Goal: Task Accomplishment & Management: Manage account settings

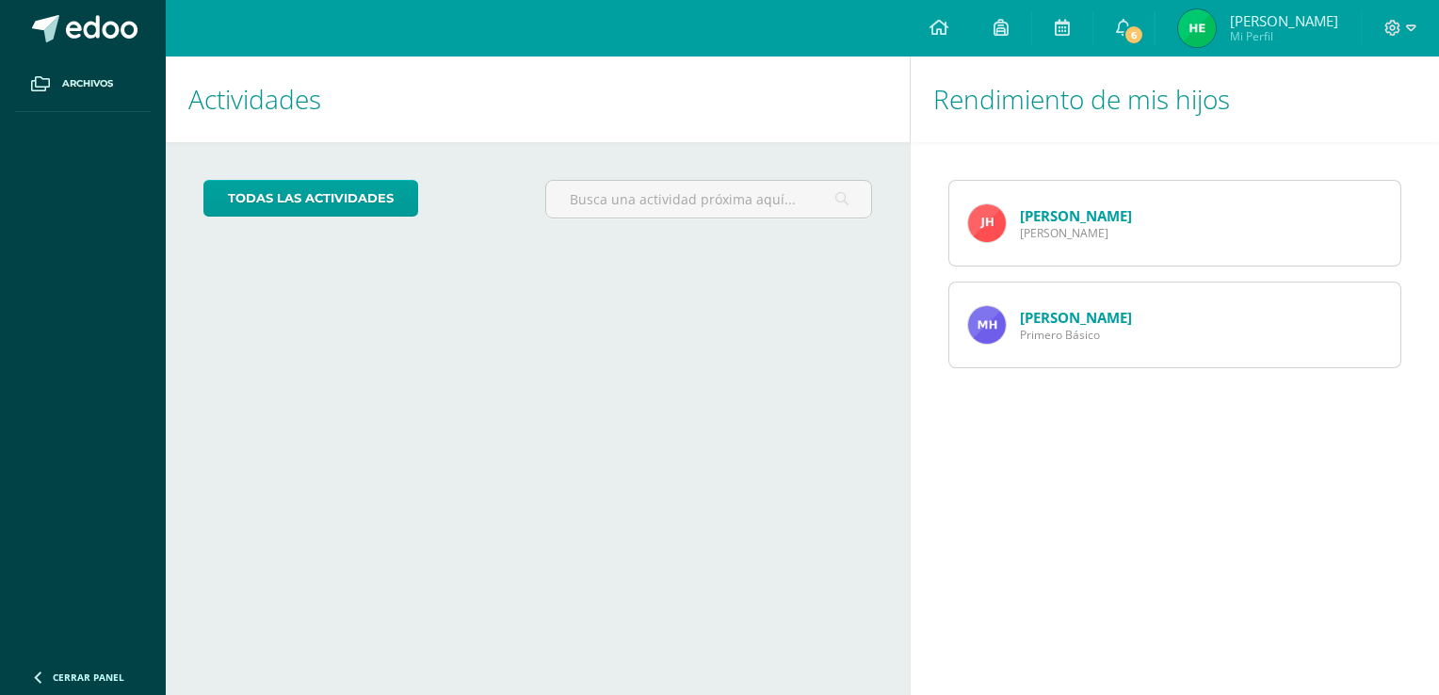
click at [987, 226] on img at bounding box center [987, 223] width 38 height 38
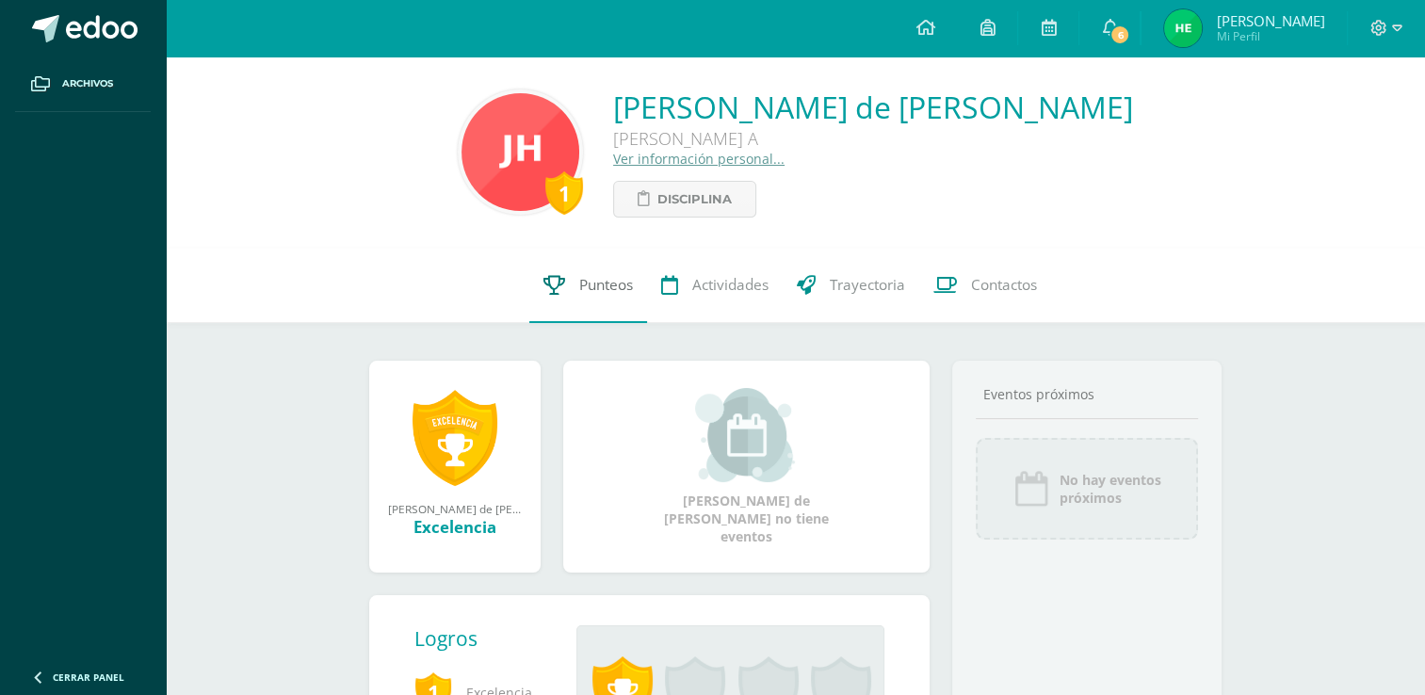
click at [612, 294] on span "Punteos" at bounding box center [606, 285] width 54 height 20
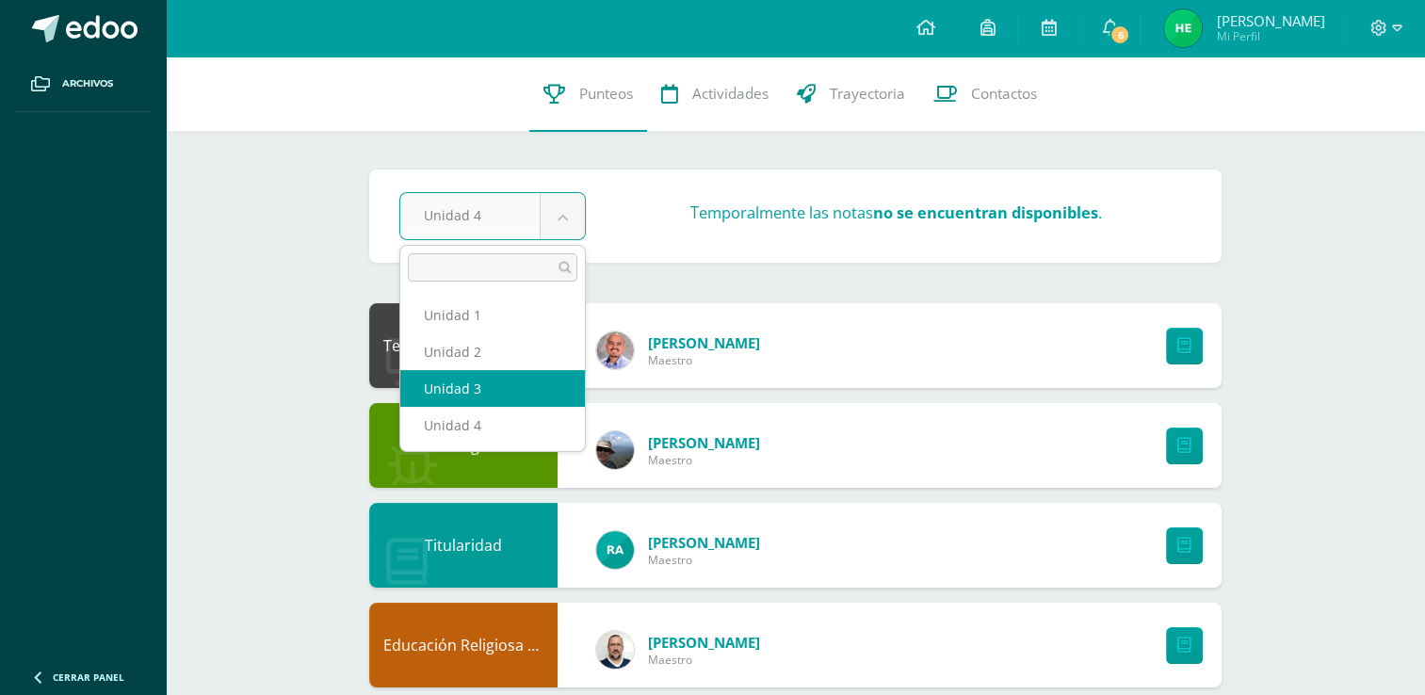
select select "Unidad 3"
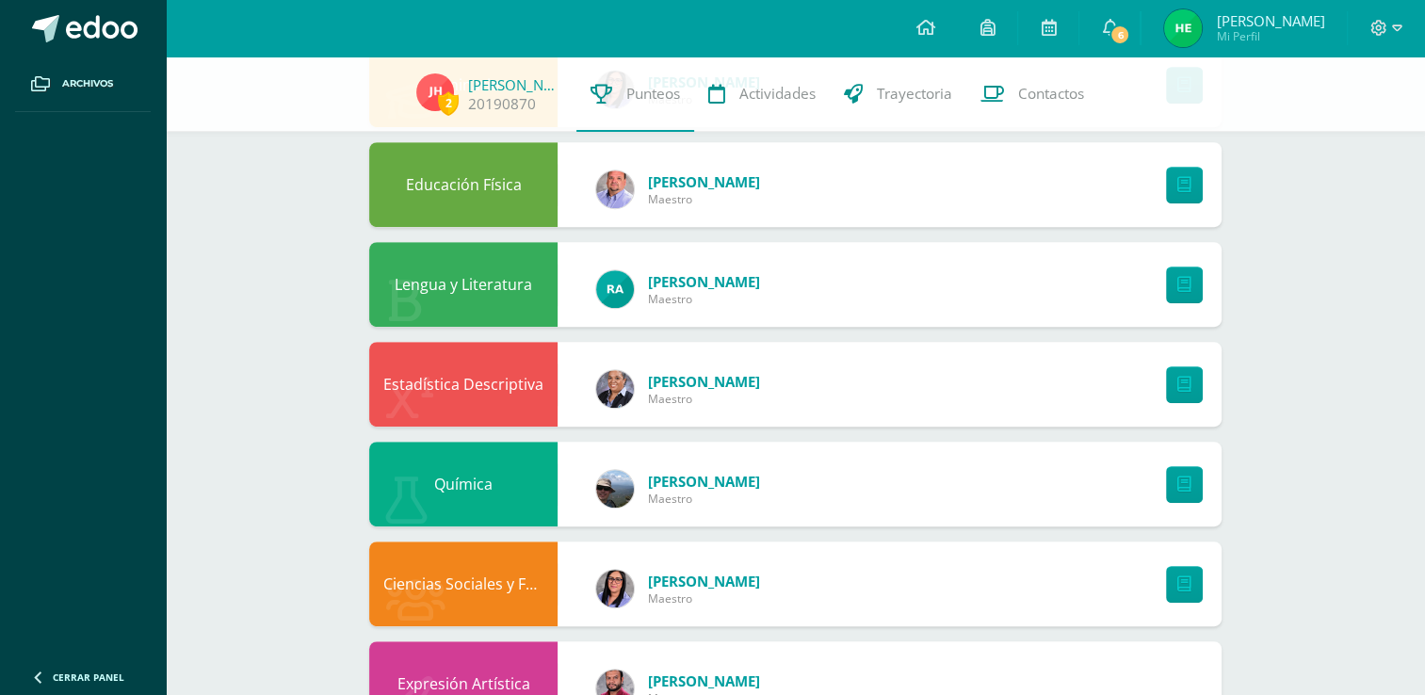
scroll to position [920, 0]
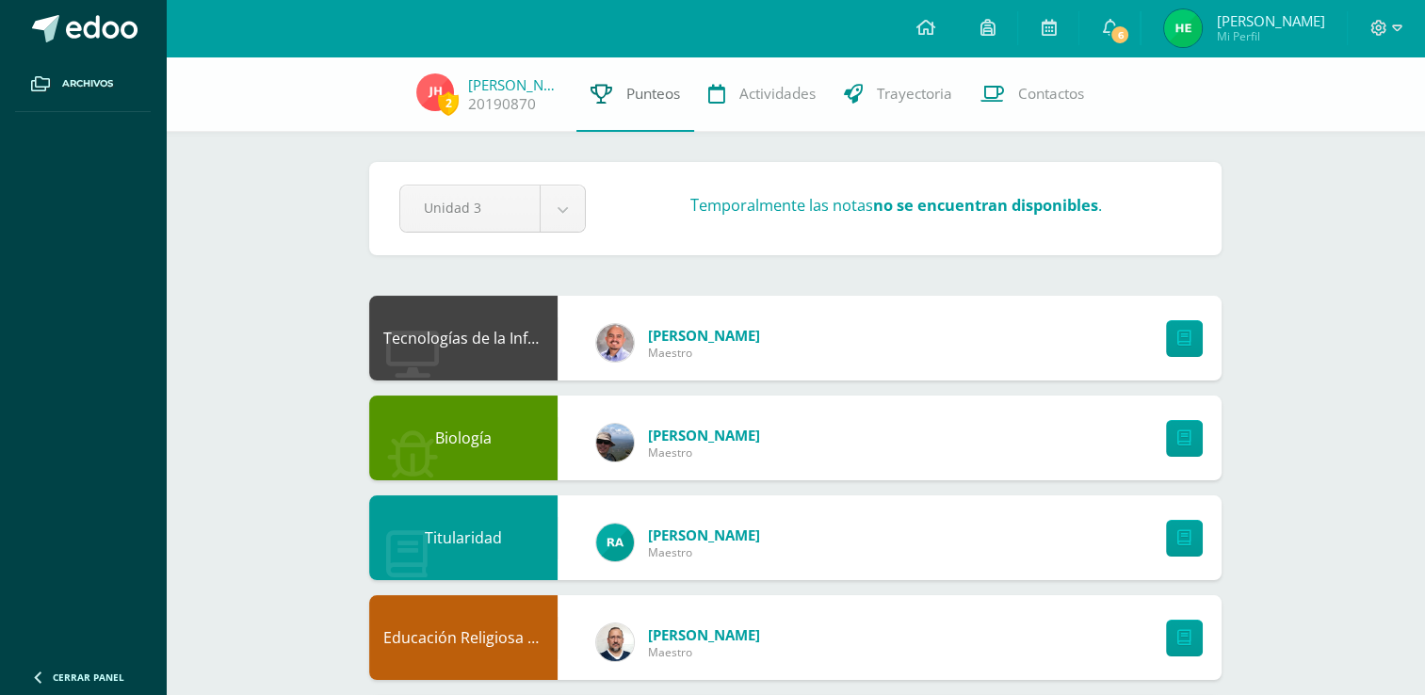
click at [622, 98] on link "Punteos" at bounding box center [635, 94] width 118 height 75
click at [1117, 25] on icon at bounding box center [1109, 27] width 15 height 17
click at [1130, 33] on span "6" at bounding box center [1119, 34] width 21 height 21
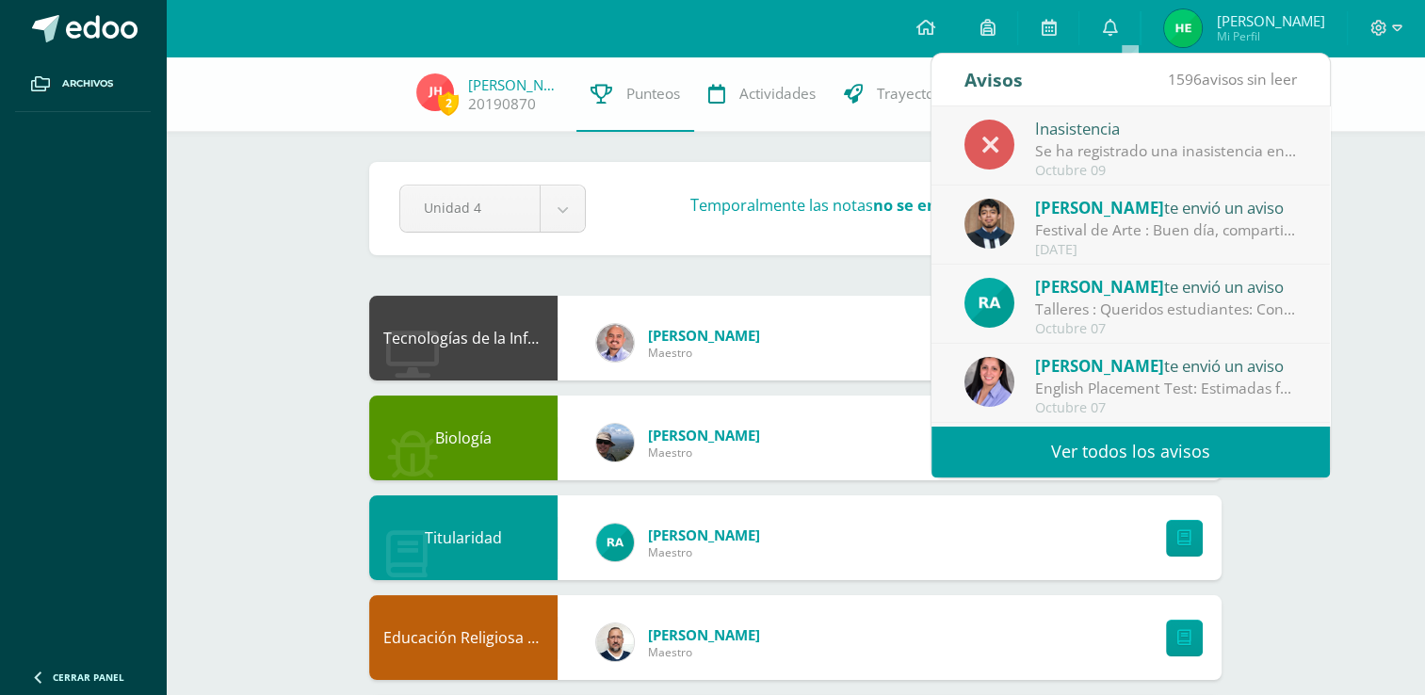
click at [1118, 164] on div "Octubre 09" at bounding box center [1166, 171] width 262 height 16
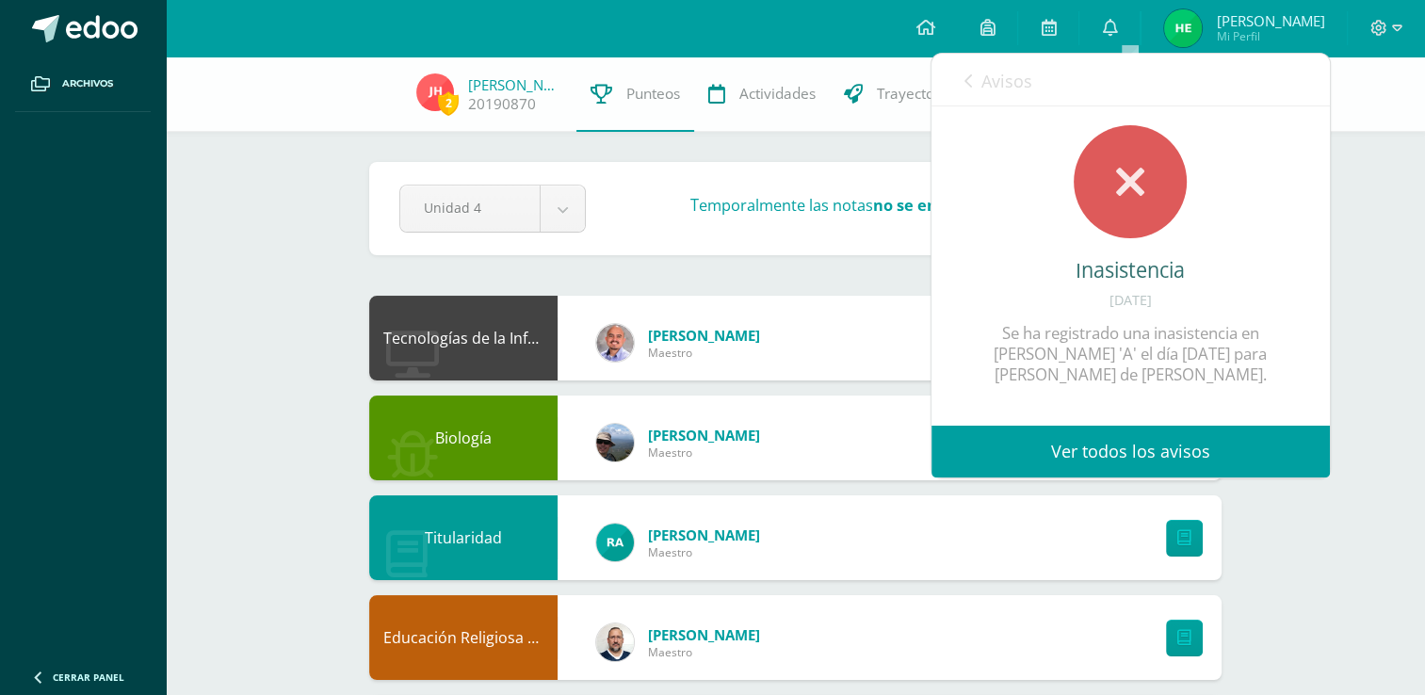
click at [1111, 454] on link "Ver todos los avisos" at bounding box center [1130, 452] width 398 height 52
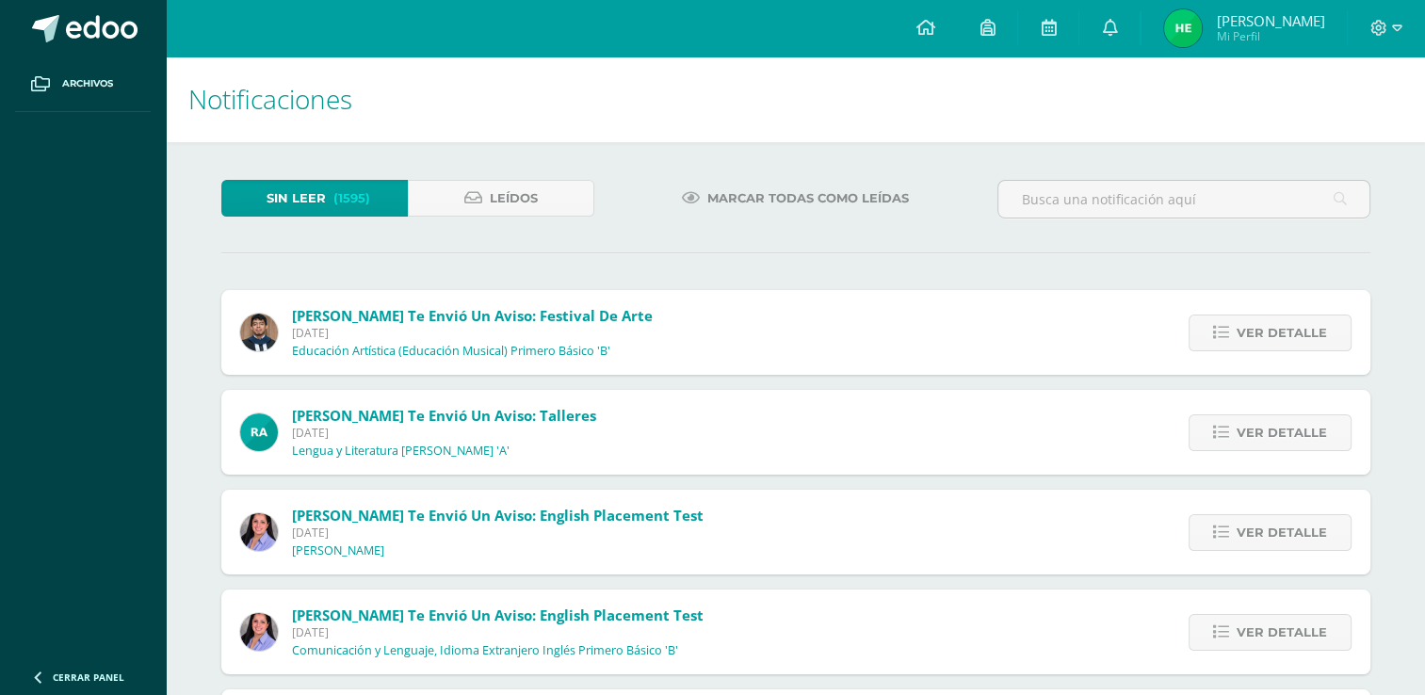
click at [1074, 455] on div "Rita Aguilar te envió un aviso: Talleres Martes 07 de Octubre de 2025 Lengua y …" at bounding box center [795, 432] width 1149 height 85
click at [492, 195] on span "Leídos" at bounding box center [514, 198] width 48 height 35
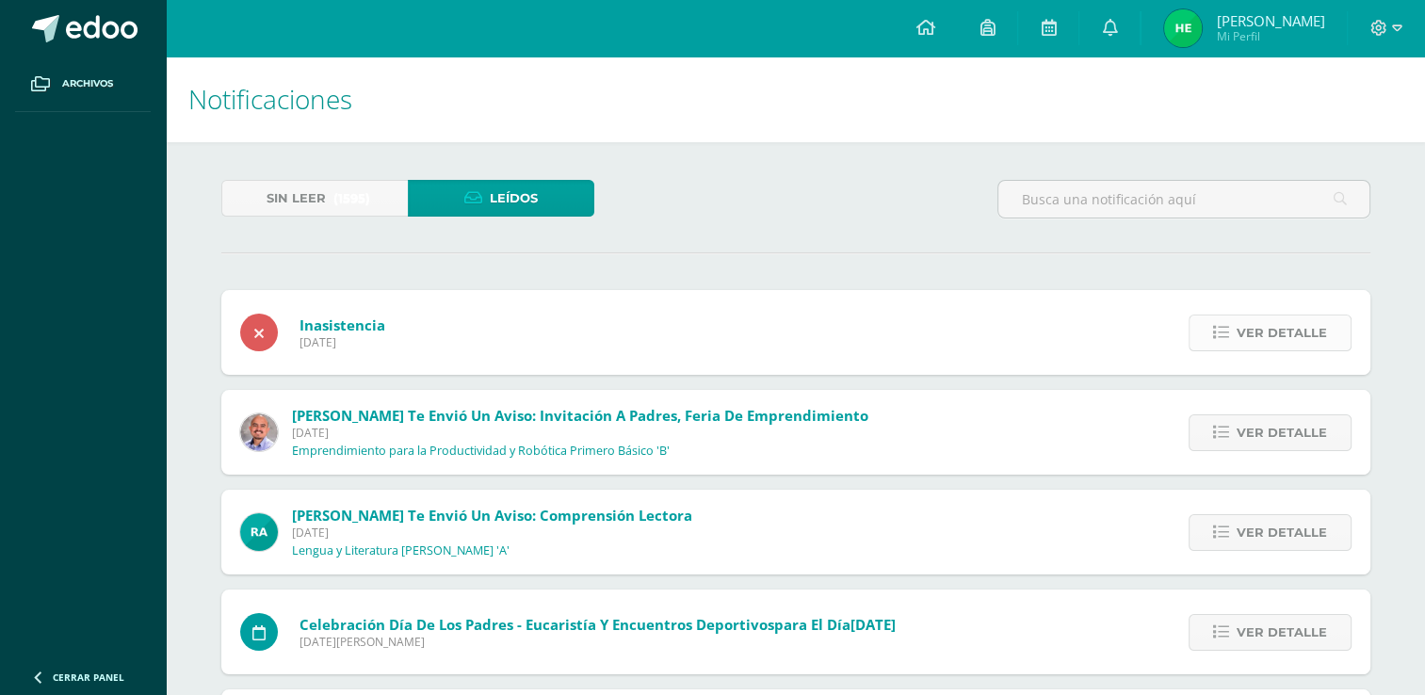
click at [1273, 332] on span "Ver detalle" at bounding box center [1282, 332] width 90 height 35
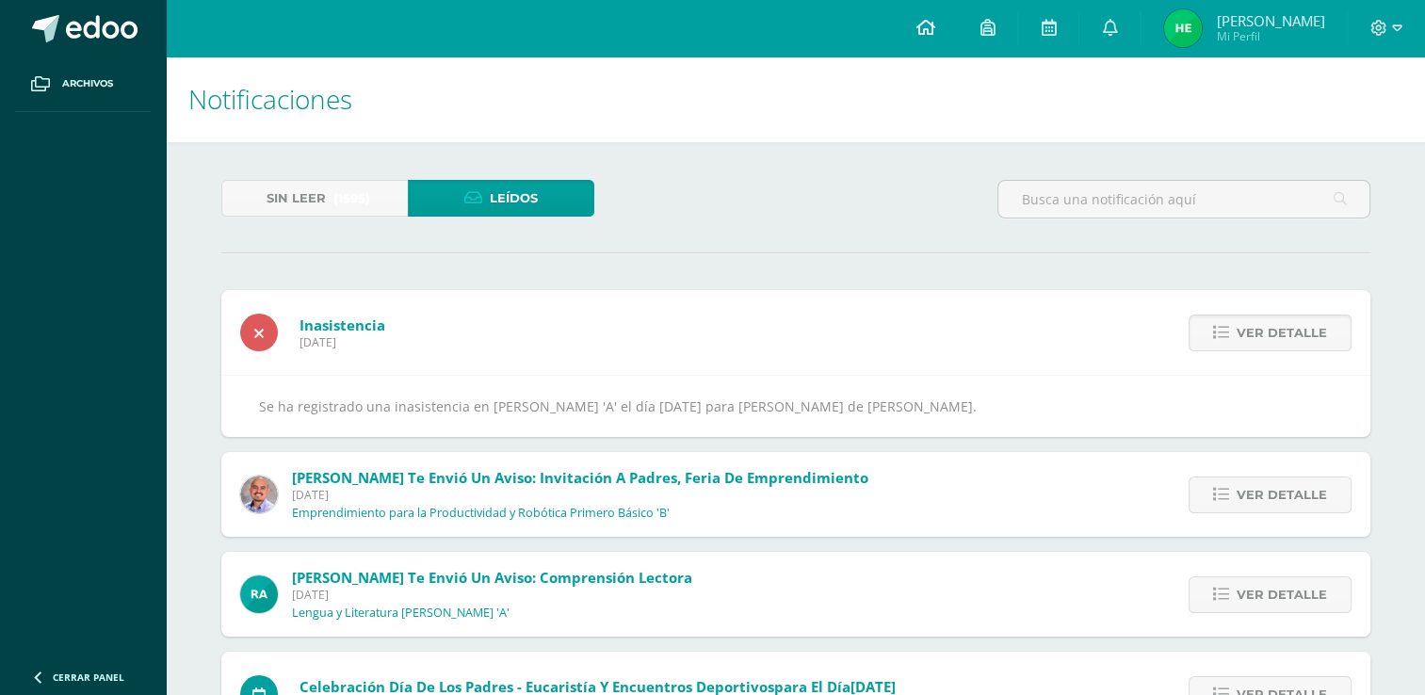
click at [934, 32] on icon at bounding box center [924, 27] width 19 height 17
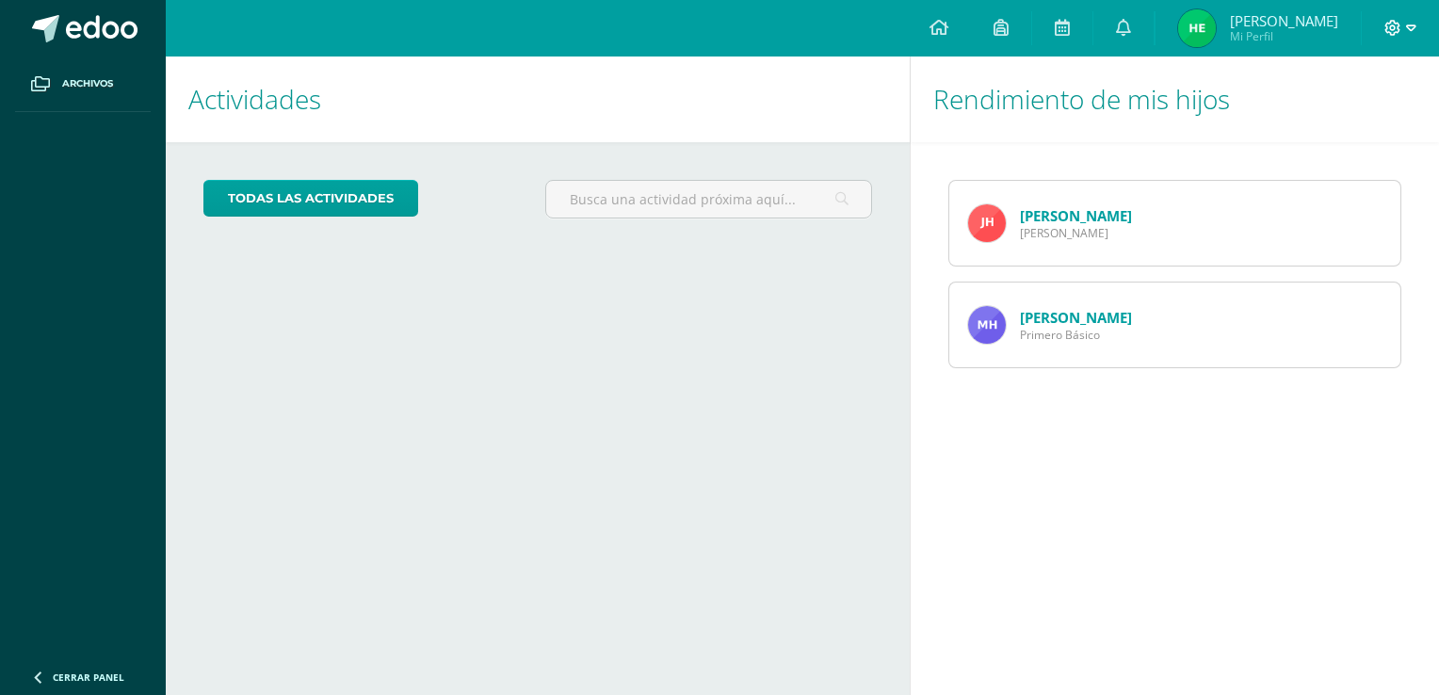
click at [1392, 27] on icon at bounding box center [1392, 28] width 17 height 17
click at [1366, 102] on span "Configuración" at bounding box center [1353, 100] width 88 height 18
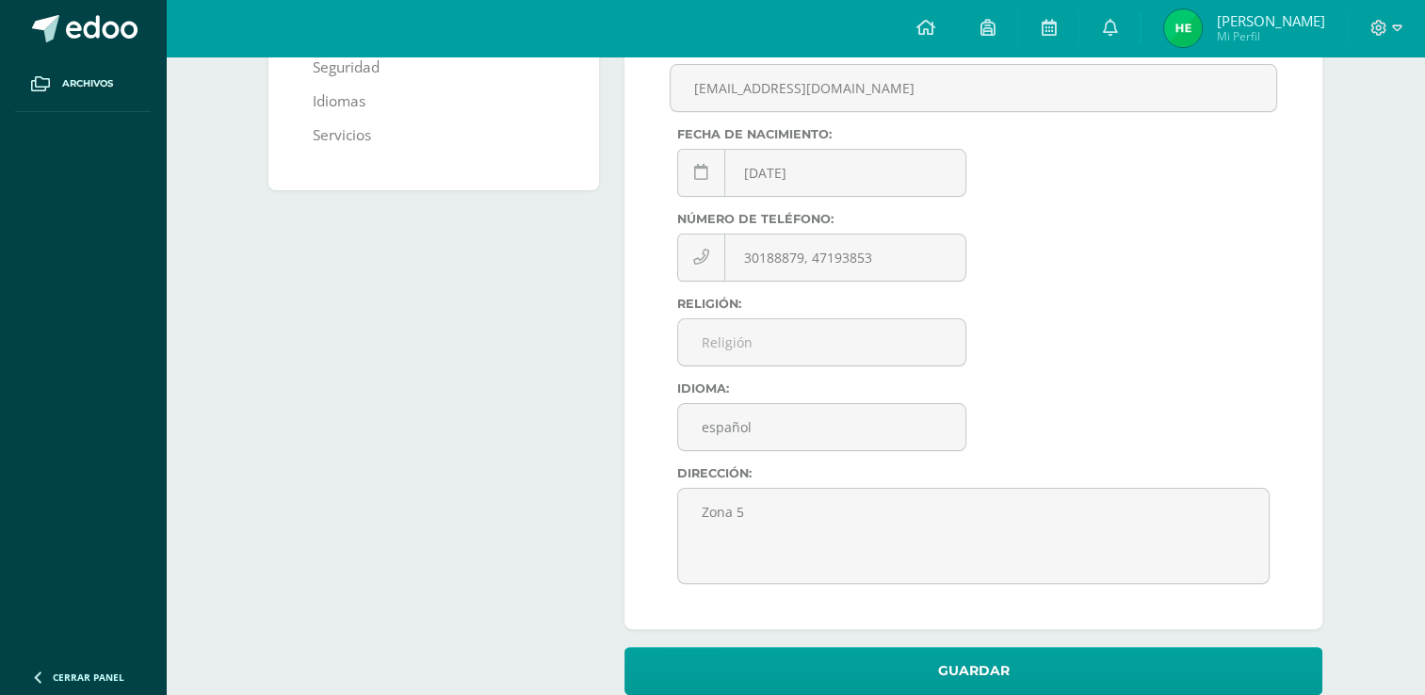
scroll to position [345, 0]
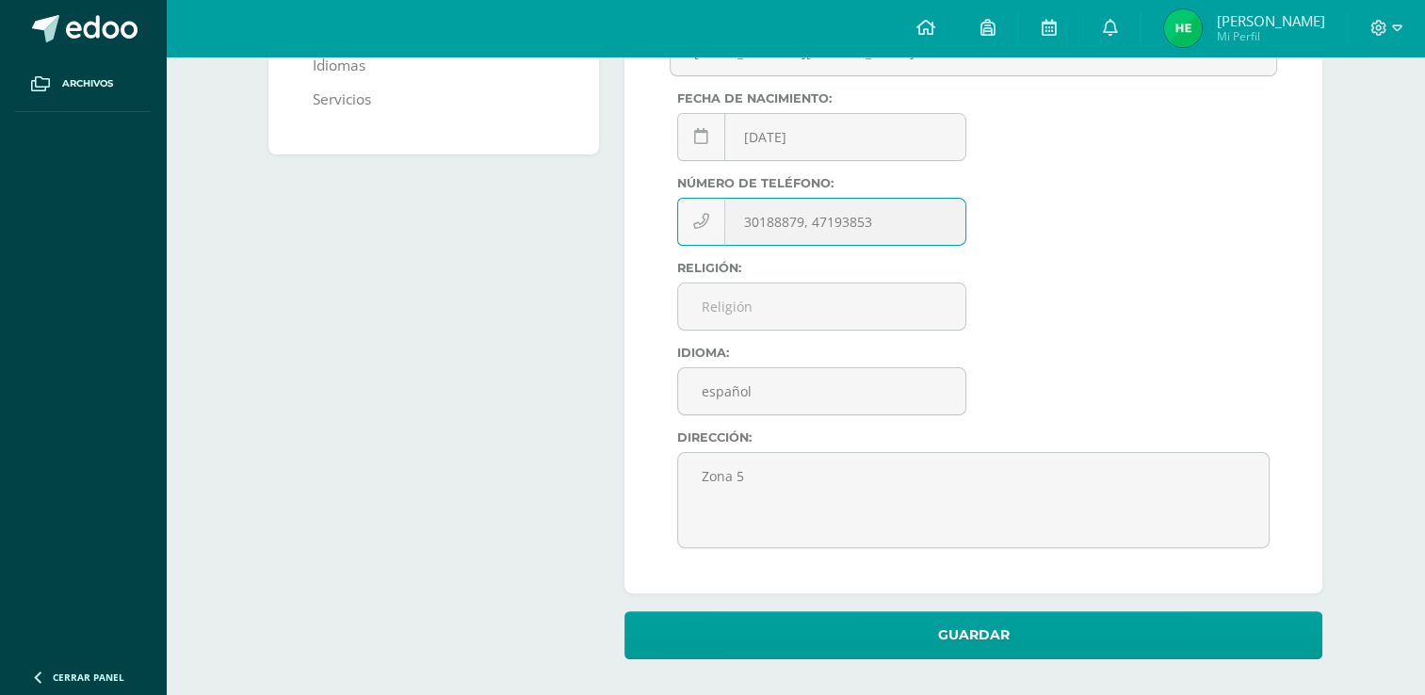
drag, startPoint x: 803, startPoint y: 220, endPoint x: 743, endPoint y: 228, distance: 60.7
click at [743, 228] on input "30188879, 47193853" at bounding box center [821, 222] width 287 height 46
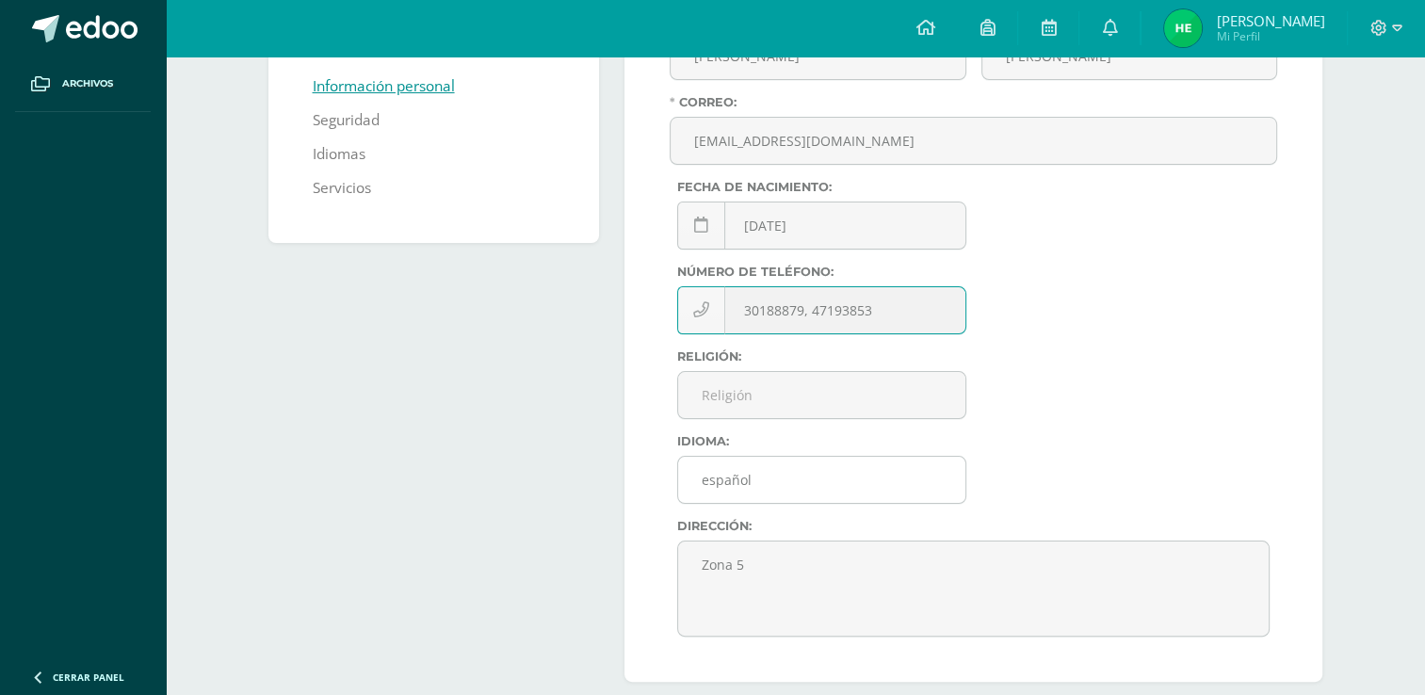
scroll to position [62, 0]
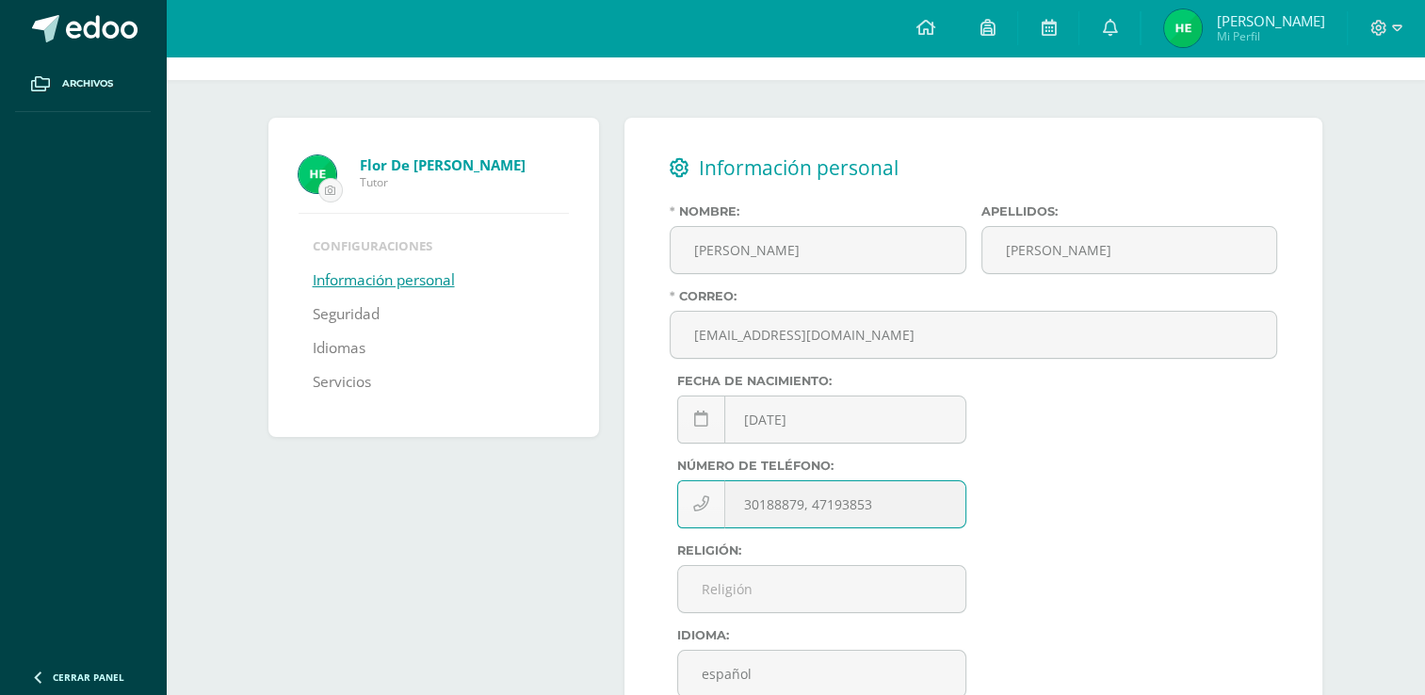
click at [336, 283] on link "Información personal" at bounding box center [384, 281] width 142 height 34
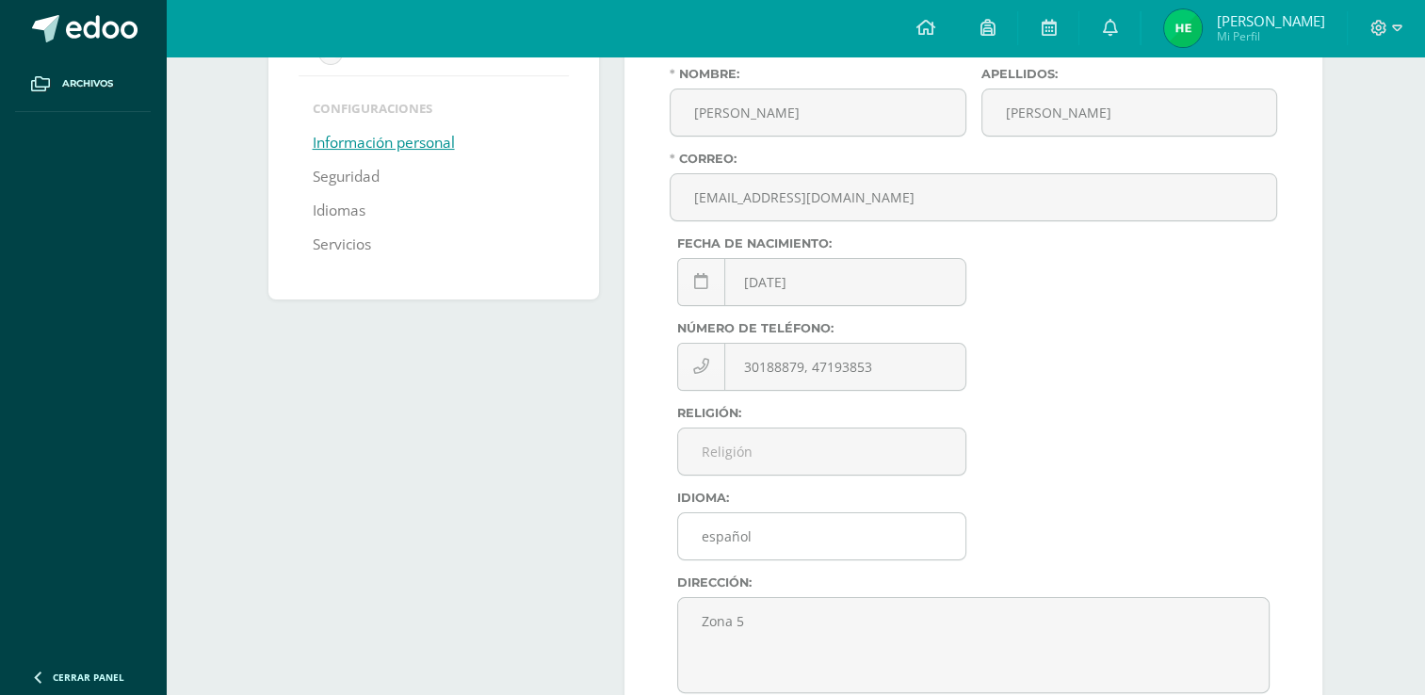
scroll to position [251, 0]
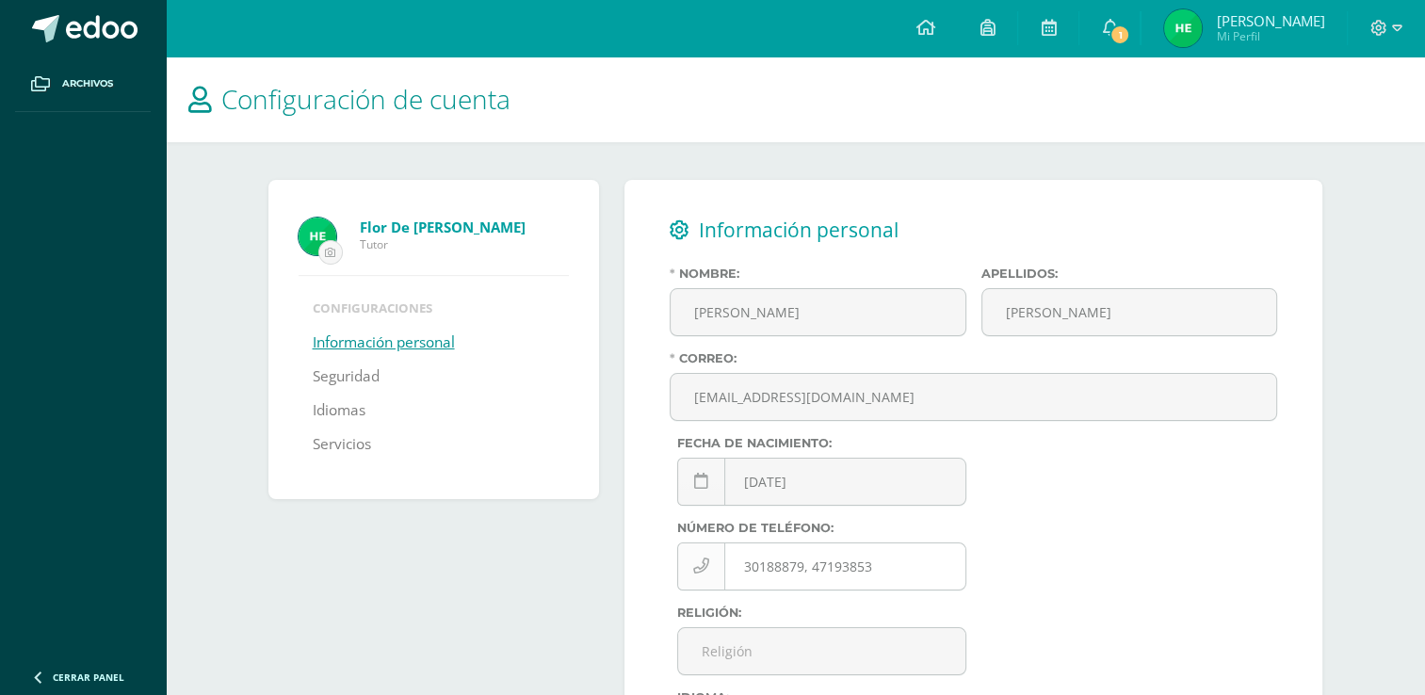
click at [704, 567] on icon at bounding box center [701, 566] width 16 height 16
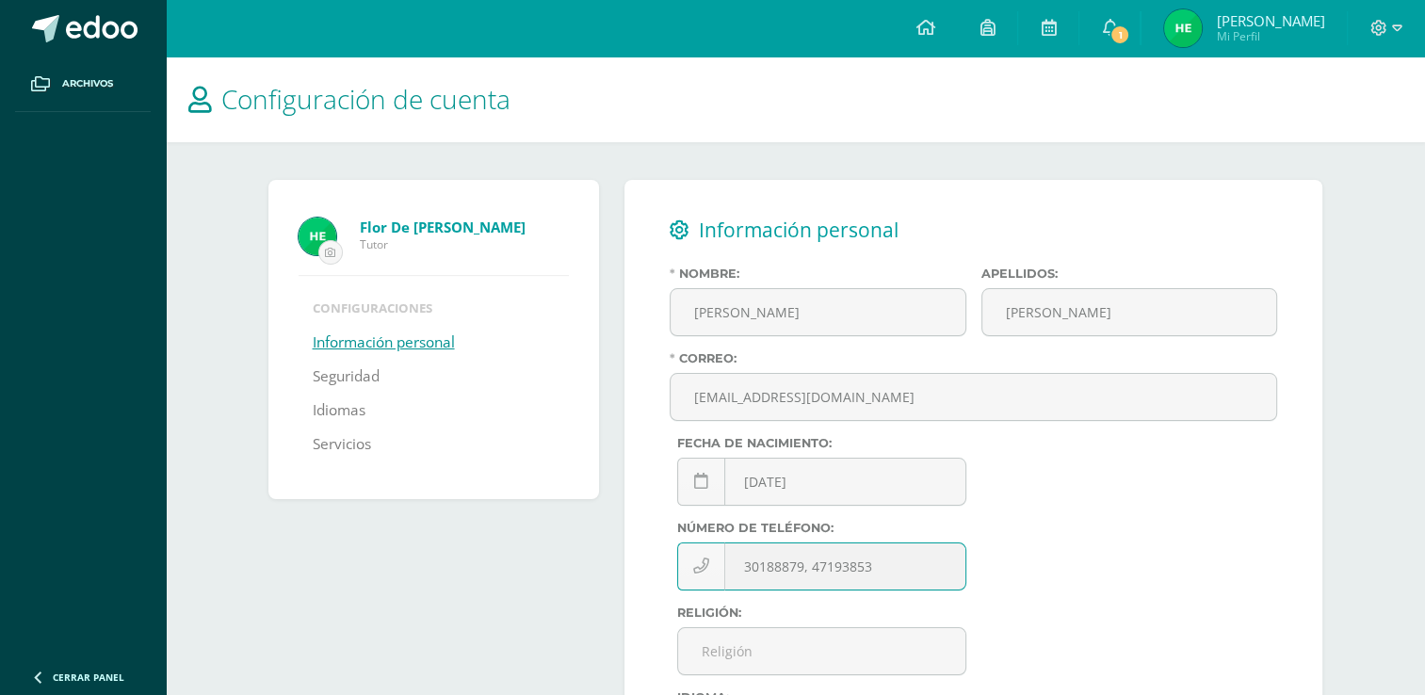
drag, startPoint x: 800, startPoint y: 566, endPoint x: 738, endPoint y: 570, distance: 62.3
click at [738, 570] on input "30188879, 47193853" at bounding box center [821, 566] width 287 height 46
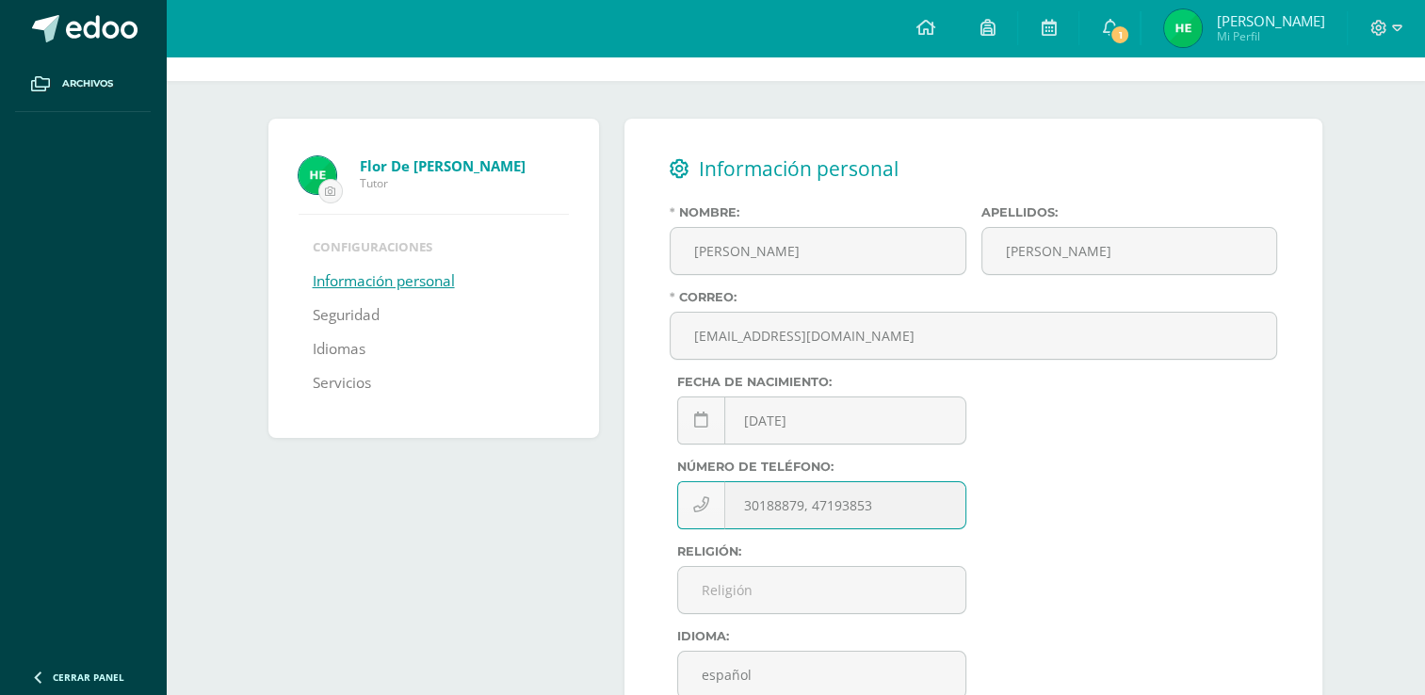
scroll to position [94, 0]
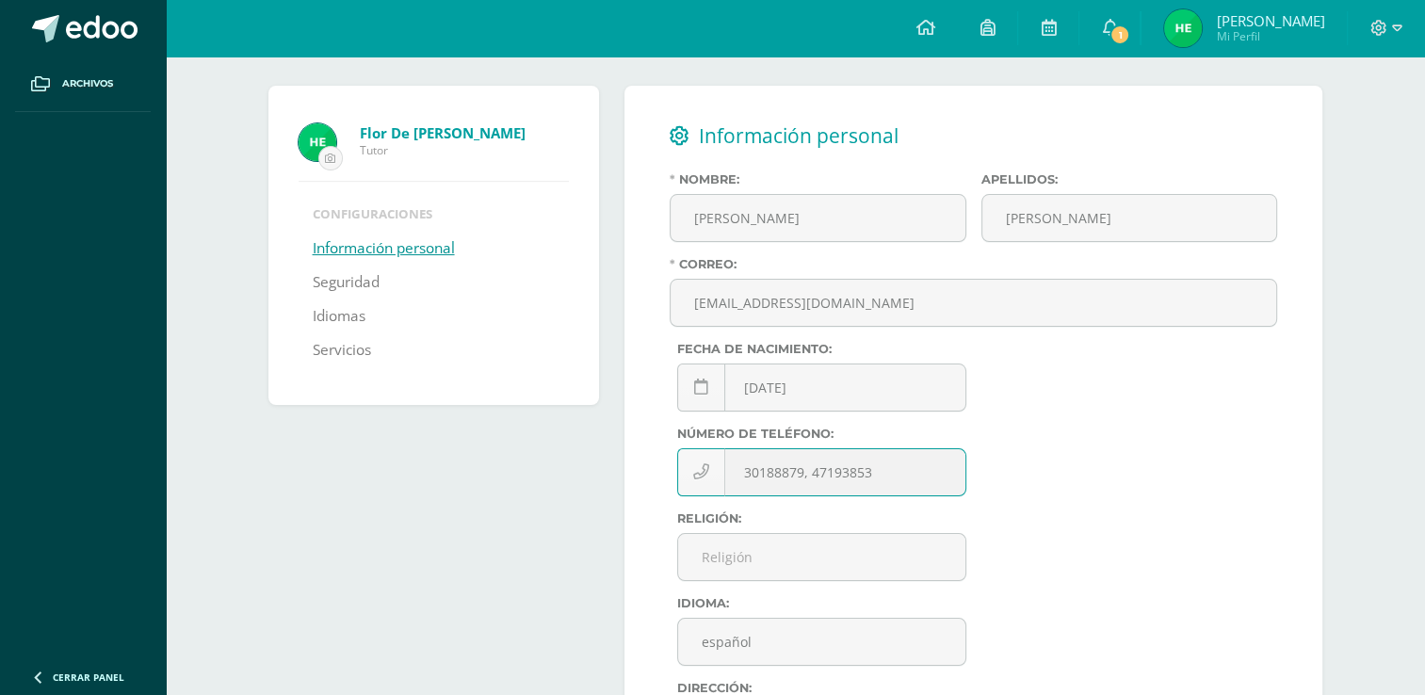
click at [889, 478] on input "30188879, 47193853" at bounding box center [821, 472] width 287 height 46
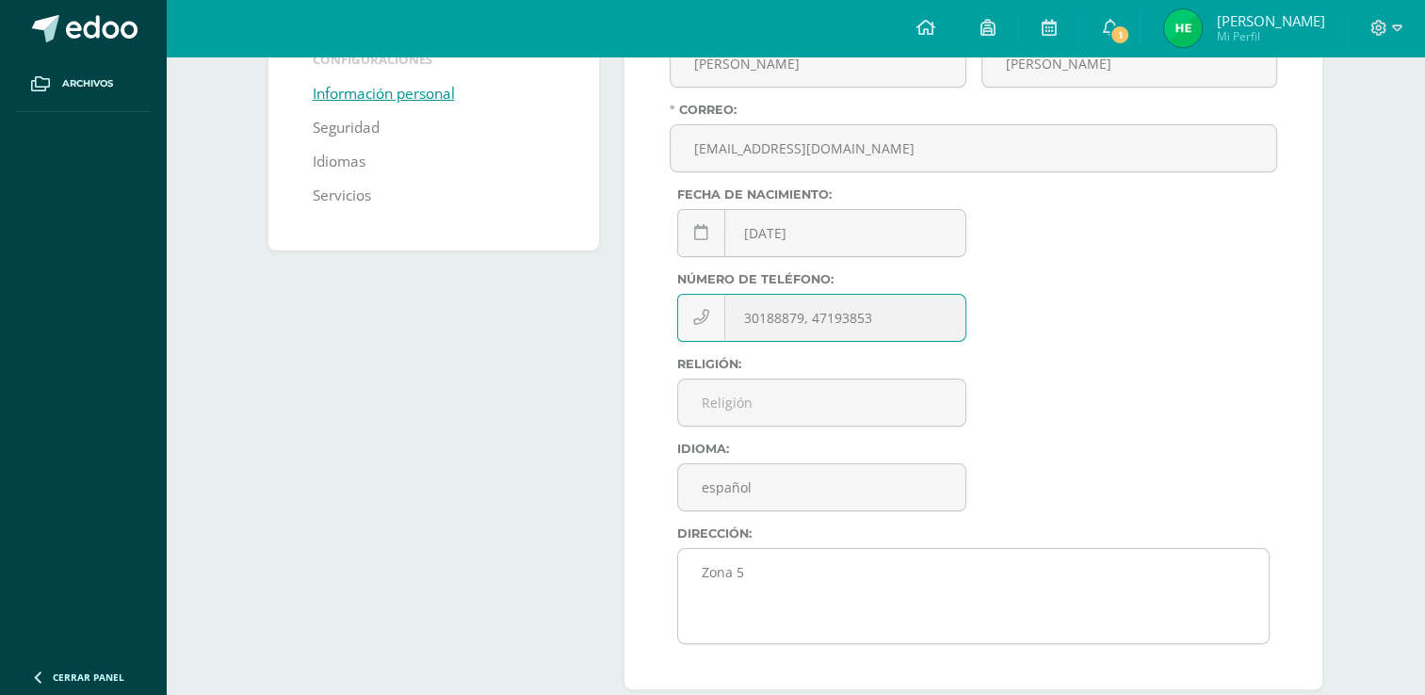
scroll to position [345, 0]
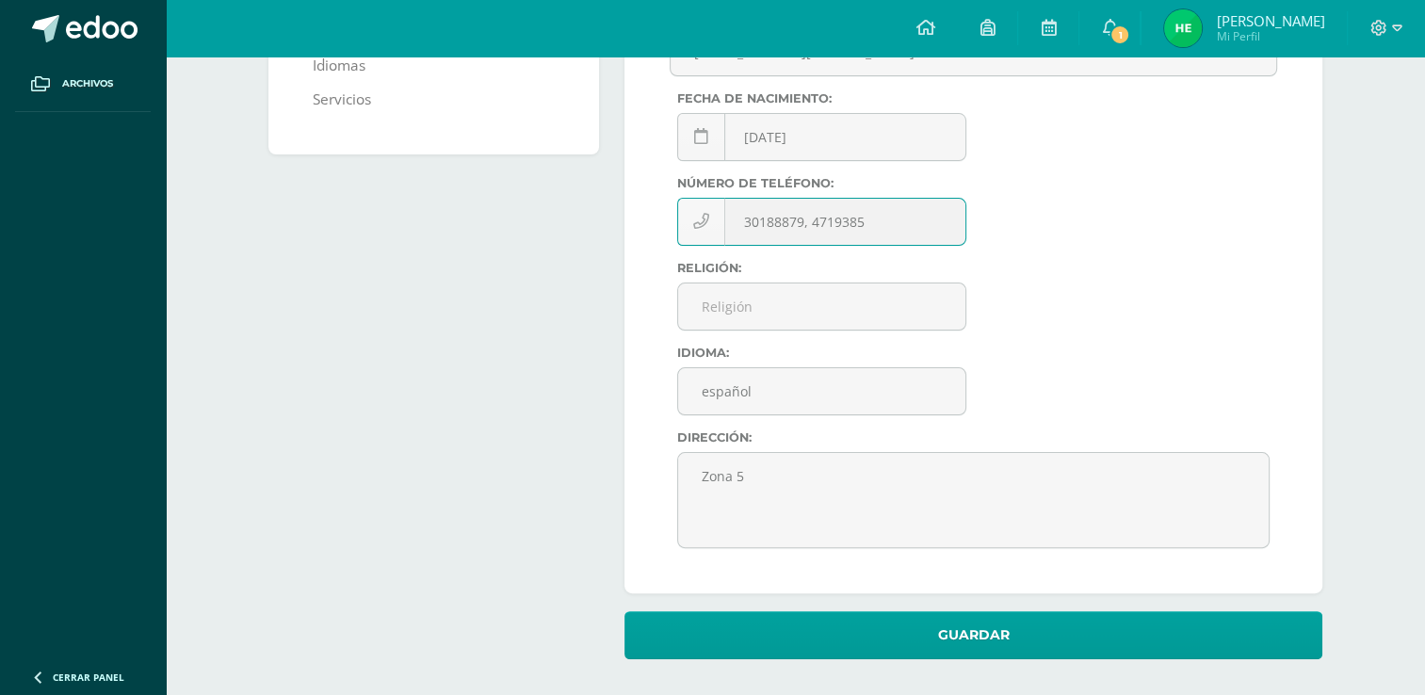
click at [801, 223] on input "30188879, 4719385" at bounding box center [821, 222] width 287 height 46
click at [866, 224] on input "45380324, 4719385" at bounding box center [821, 222] width 287 height 46
type input "45380324, 47193853"
click at [1032, 310] on div "Nombre: Flor de Maria Apellidos: Pinto Recinos Correo: flordemaria8324@gmail.co…" at bounding box center [973, 242] width 607 height 641
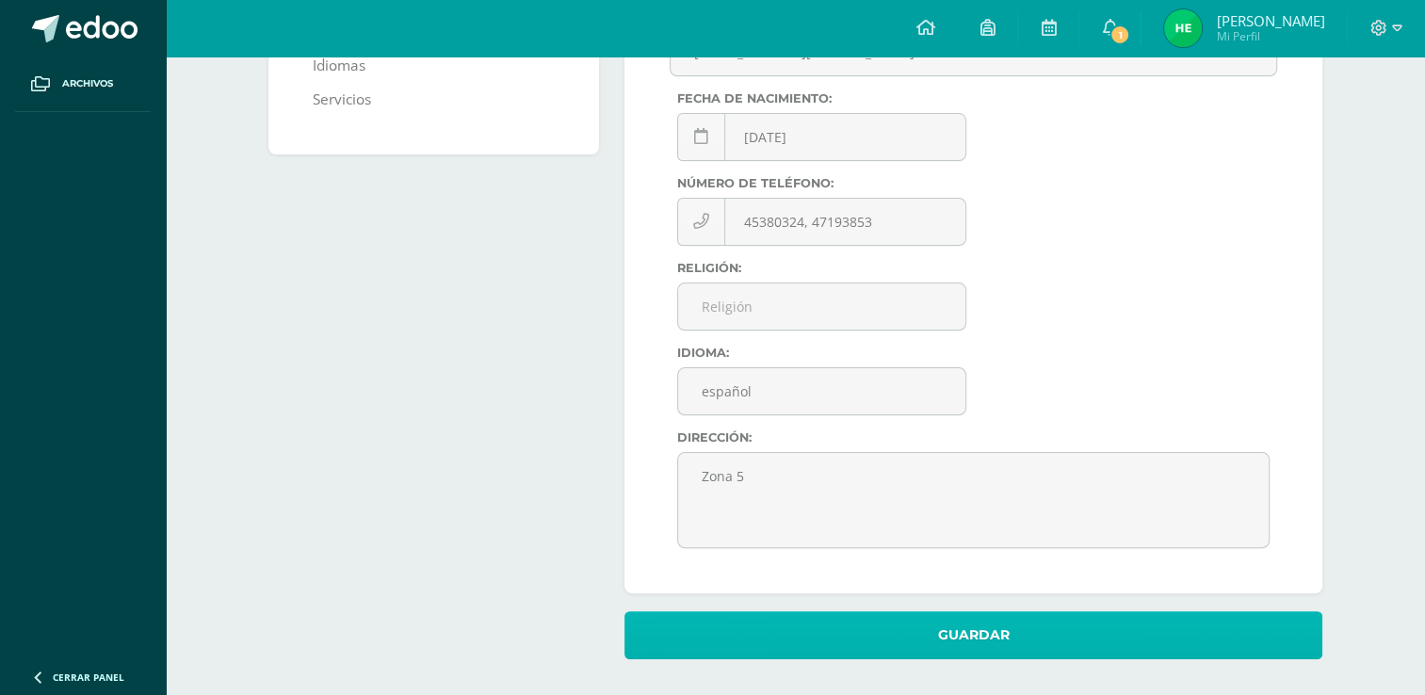
click at [930, 631] on button "Guardar" at bounding box center [973, 635] width 698 height 48
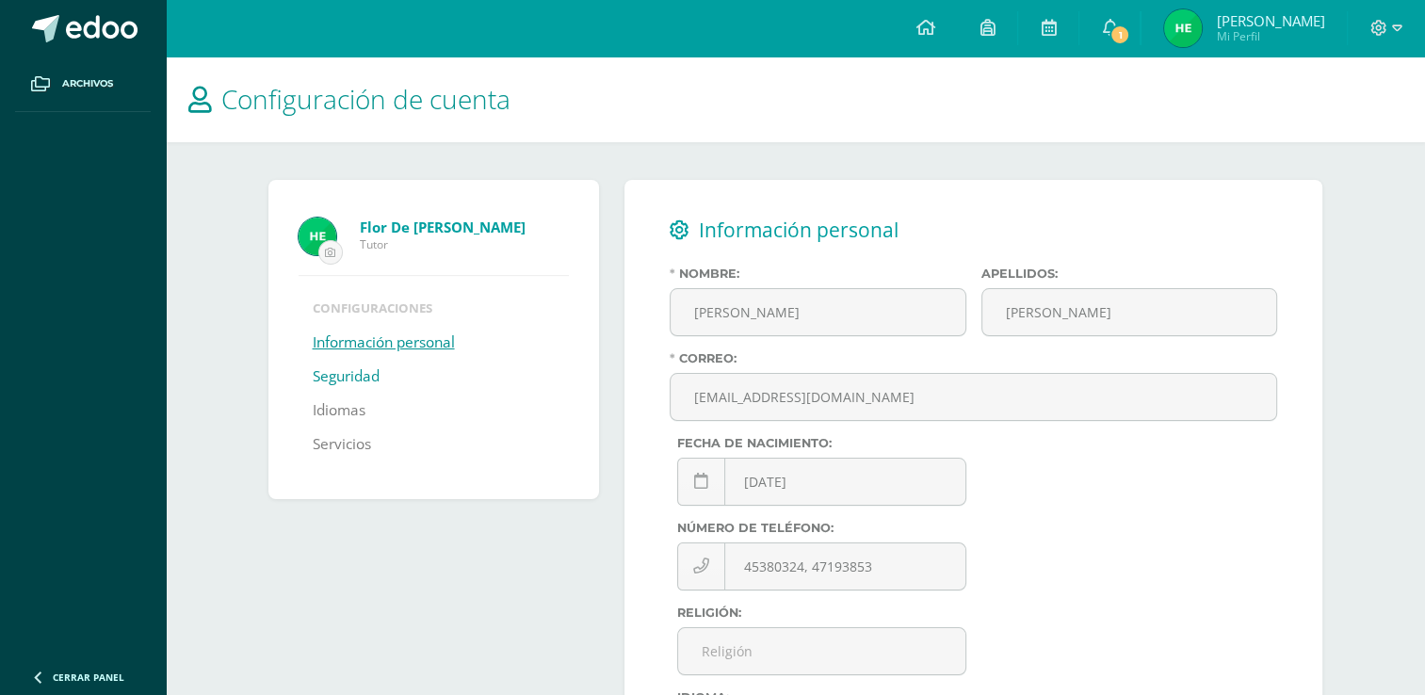
click at [350, 379] on link "Seguridad" at bounding box center [346, 377] width 67 height 34
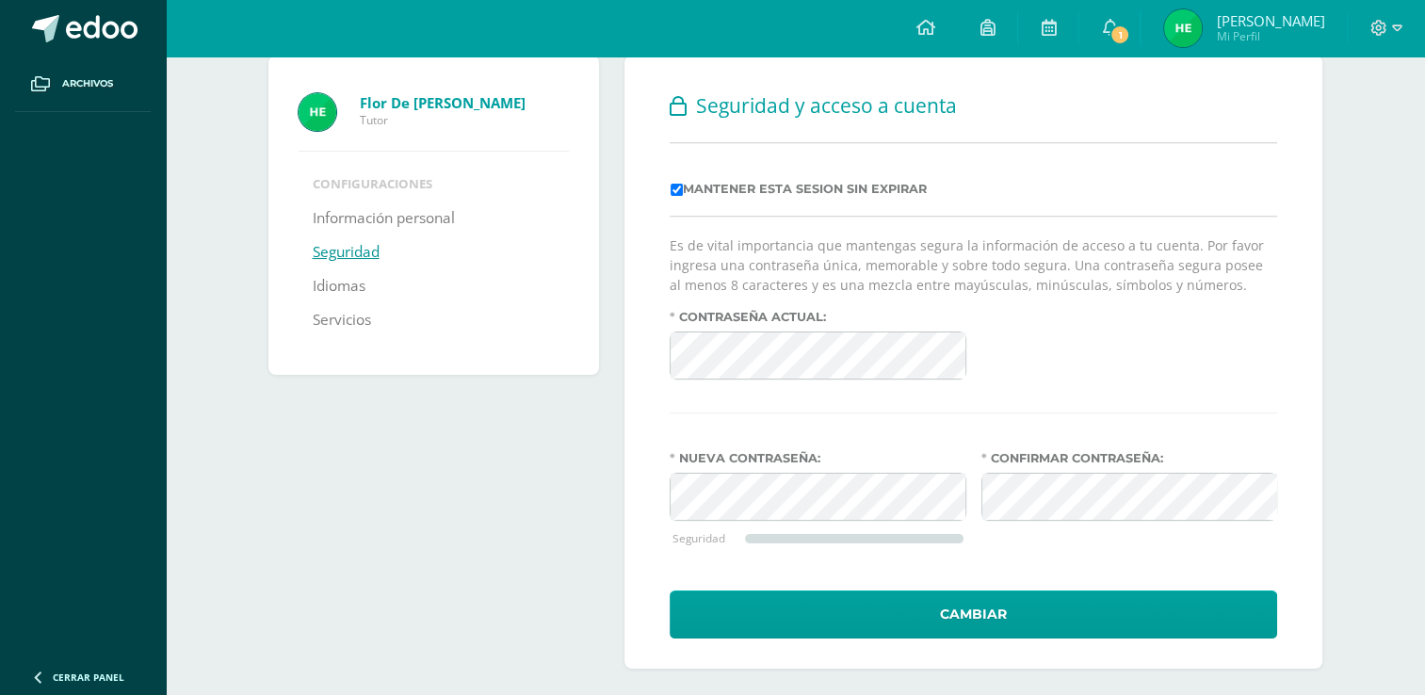
scroll to position [135, 0]
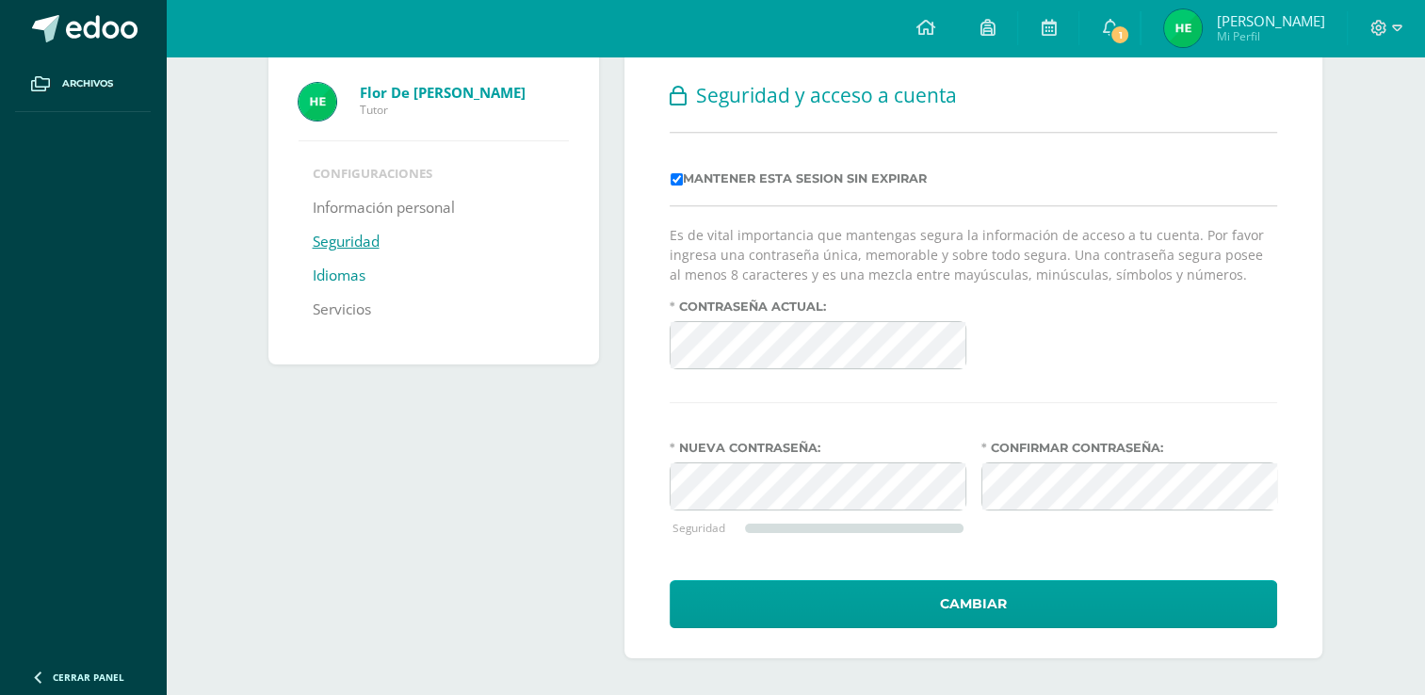
click at [348, 281] on link "Idiomas" at bounding box center [339, 276] width 53 height 34
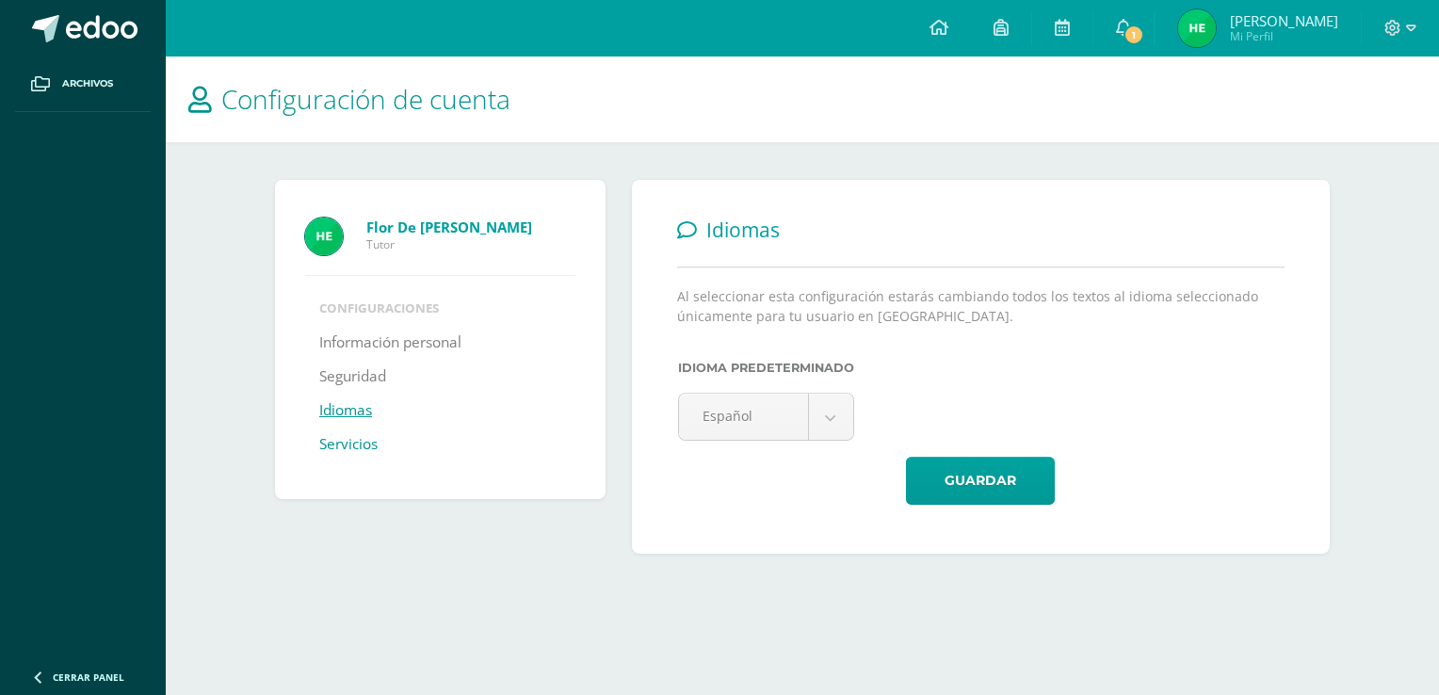
click at [368, 444] on link "Servicios" at bounding box center [348, 445] width 58 height 34
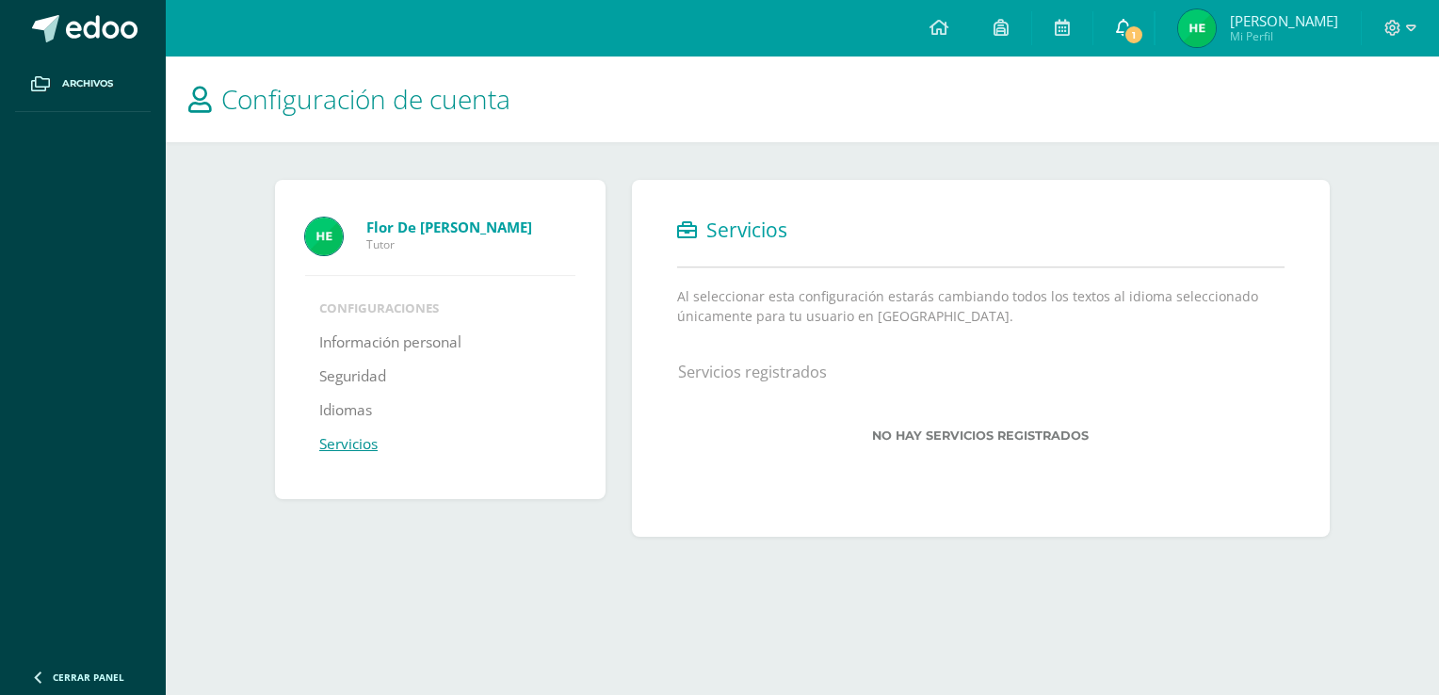
click at [1144, 40] on span "1" at bounding box center [1133, 34] width 21 height 21
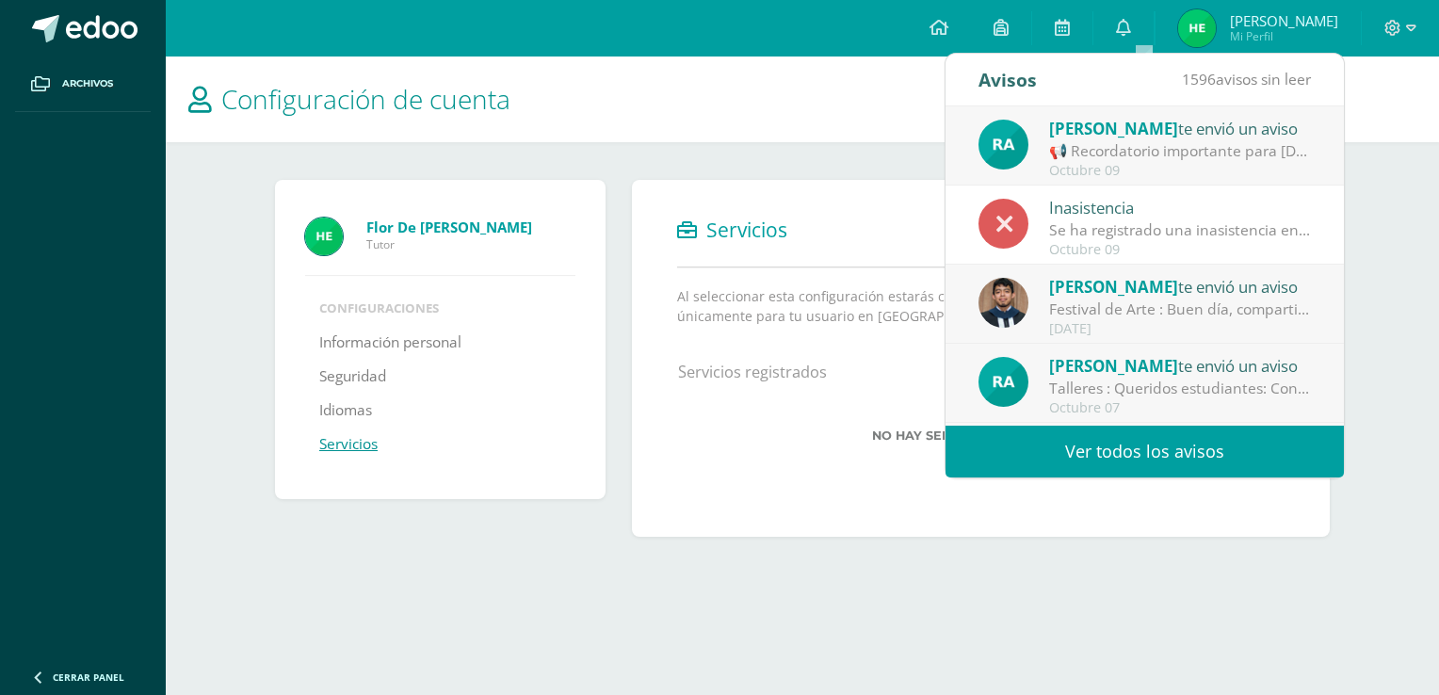
click at [1146, 149] on div "📢 Recordatorio importante para [DATE] 📢: Hola chicos, Les recuerdo que [DATE] t…" at bounding box center [1180, 151] width 262 height 22
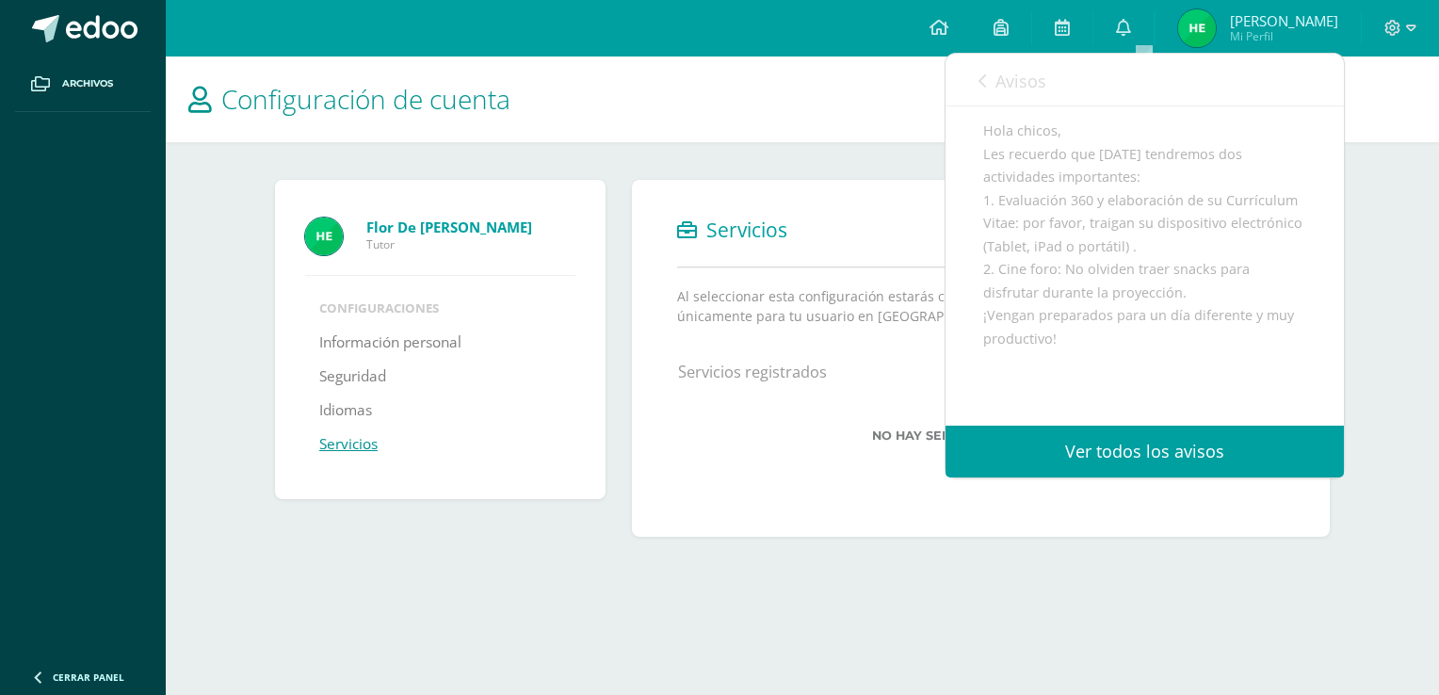
scroll to position [188, 0]
click at [496, 574] on html "Archivos Cerrar panel Configuración Cerrar sesión [PERSON_NAME] Mi Perfil 1 0 M…" at bounding box center [719, 287] width 1439 height 574
